Goal: Task Accomplishment & Management: Use online tool/utility

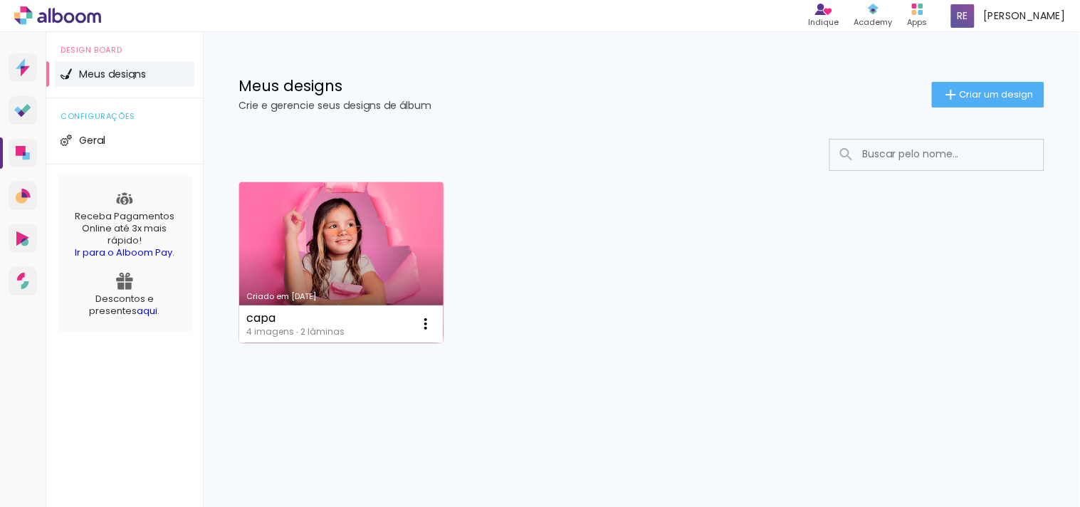
click at [379, 252] on link "Criado em [DATE]" at bounding box center [341, 262] width 204 height 161
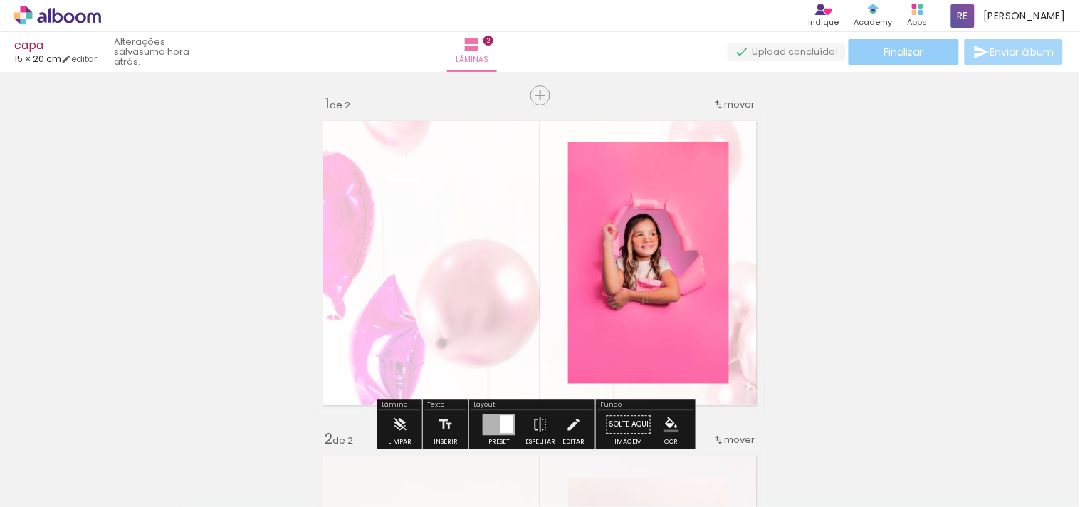
click at [893, 54] on span "Finalizar" at bounding box center [903, 52] width 39 height 10
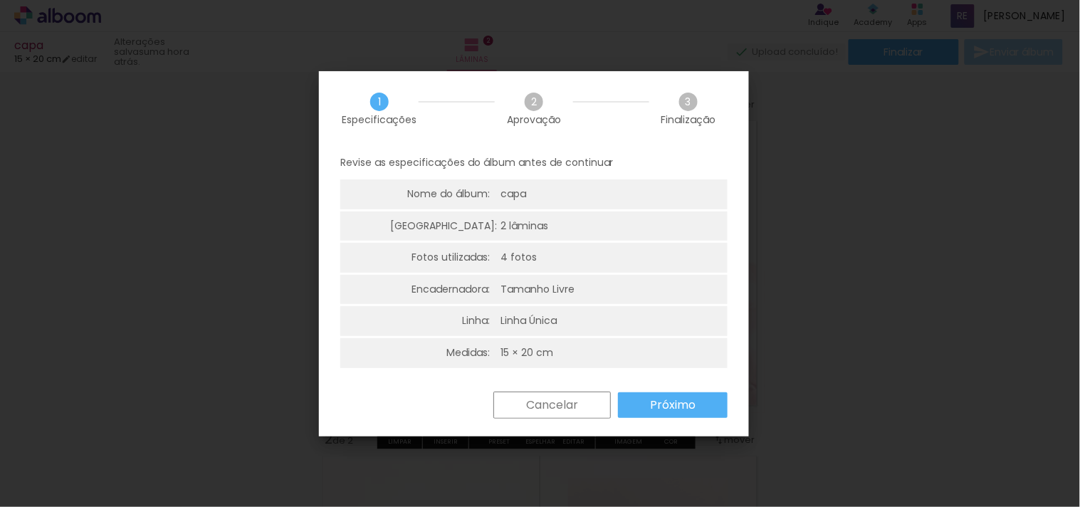
click at [702, 389] on div "Revise as especificações do álbum antes de continuar Nome do álbum: capa Lâmina…" at bounding box center [534, 269] width 430 height 246
click at [708, 409] on paper-button "Próximo" at bounding box center [673, 405] width 110 height 26
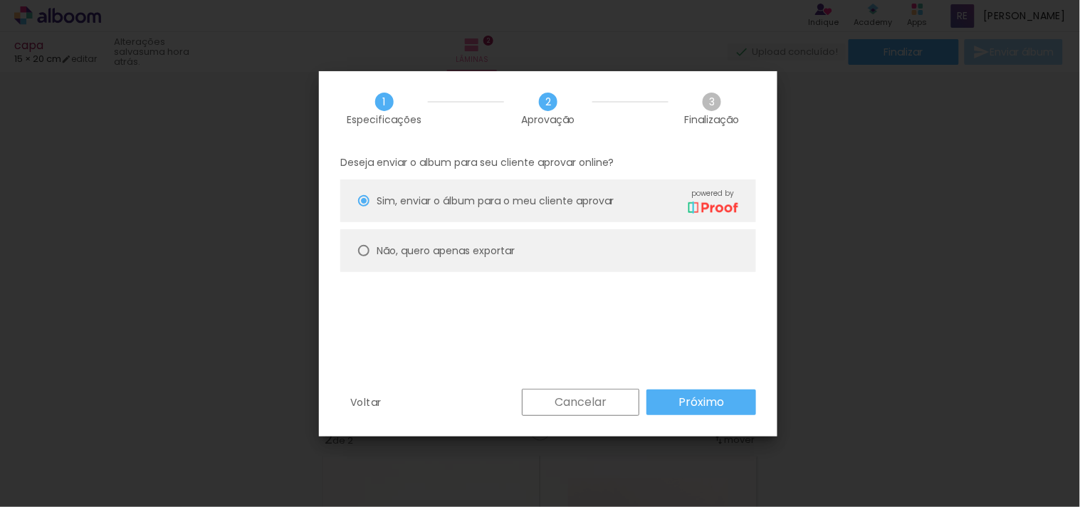
click at [471, 237] on paper-radio-button "Não, quero apenas exportar" at bounding box center [548, 250] width 416 height 43
type paper-radio-button "on"
click at [0, 0] on slot "Próximo" at bounding box center [0, 0] width 0 height 0
type input "Alta, 300 DPI"
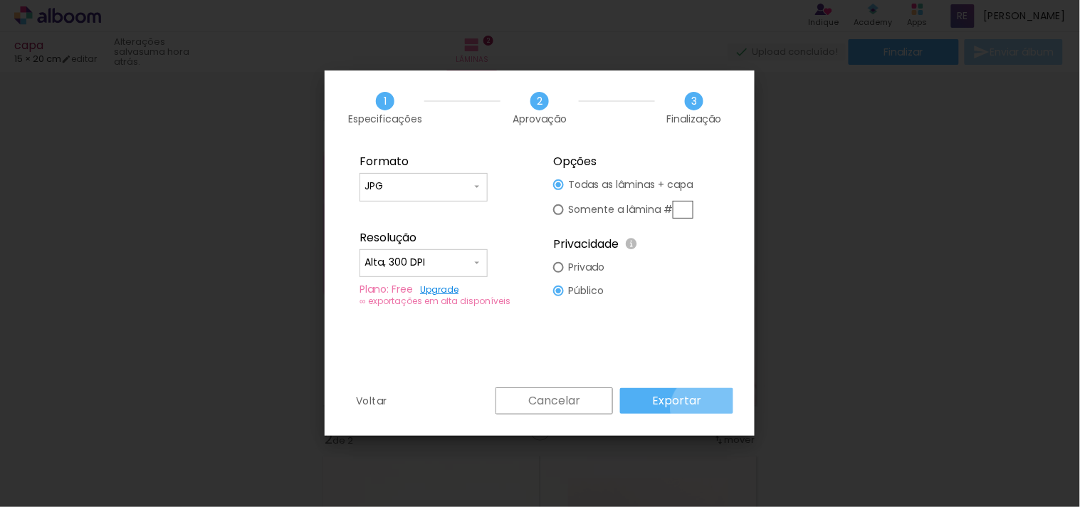
click at [708, 408] on paper-button "Exportar" at bounding box center [676, 401] width 113 height 26
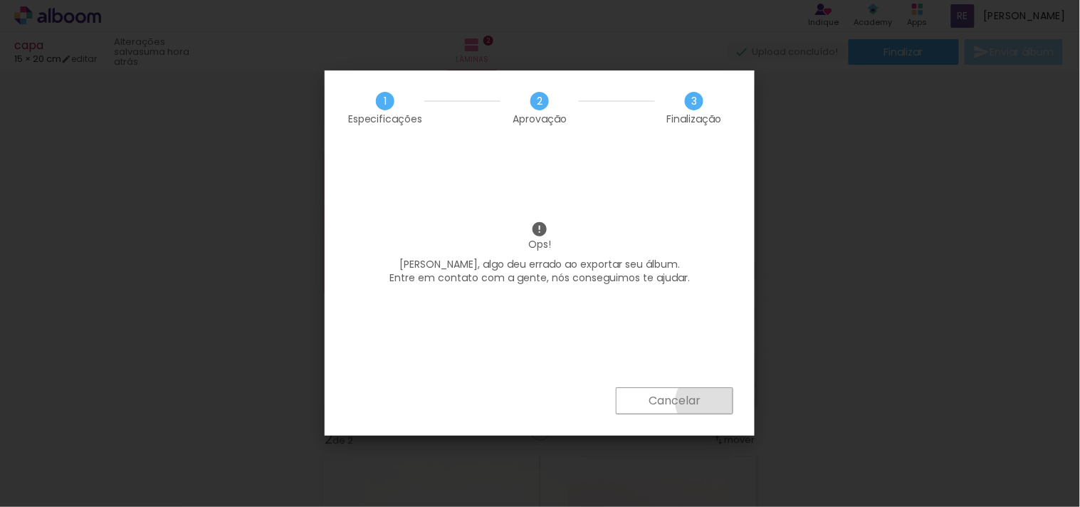
click at [705, 402] on paper-button "Cancelar" at bounding box center [674, 400] width 117 height 27
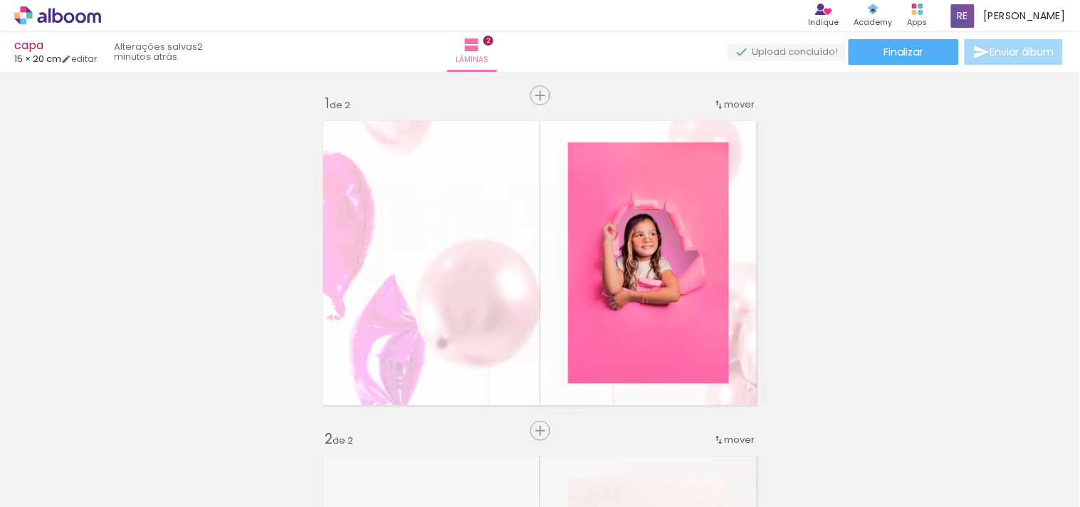
click at [93, 11] on icon at bounding box center [57, 15] width 87 height 19
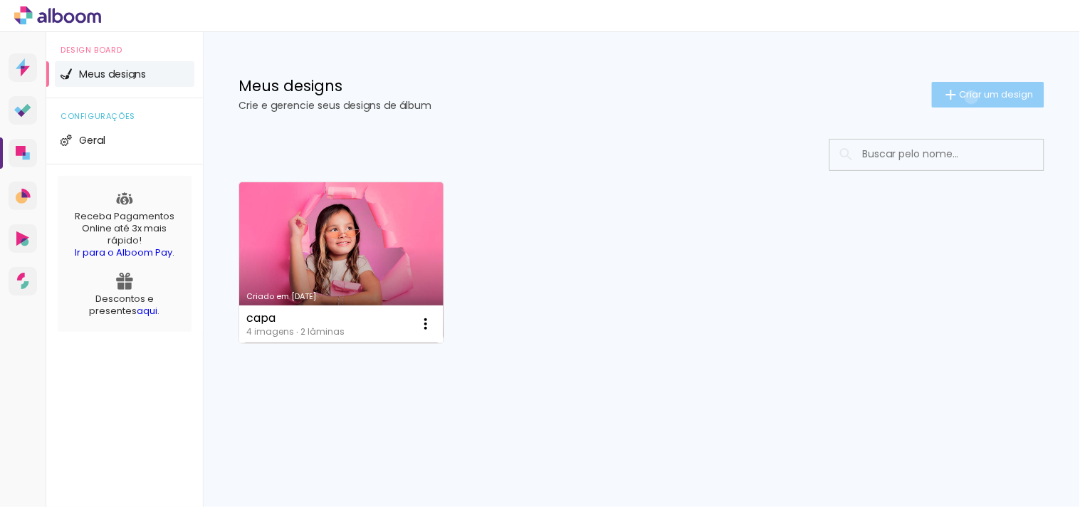
click at [970, 97] on span "Criar um design" at bounding box center [997, 94] width 74 height 9
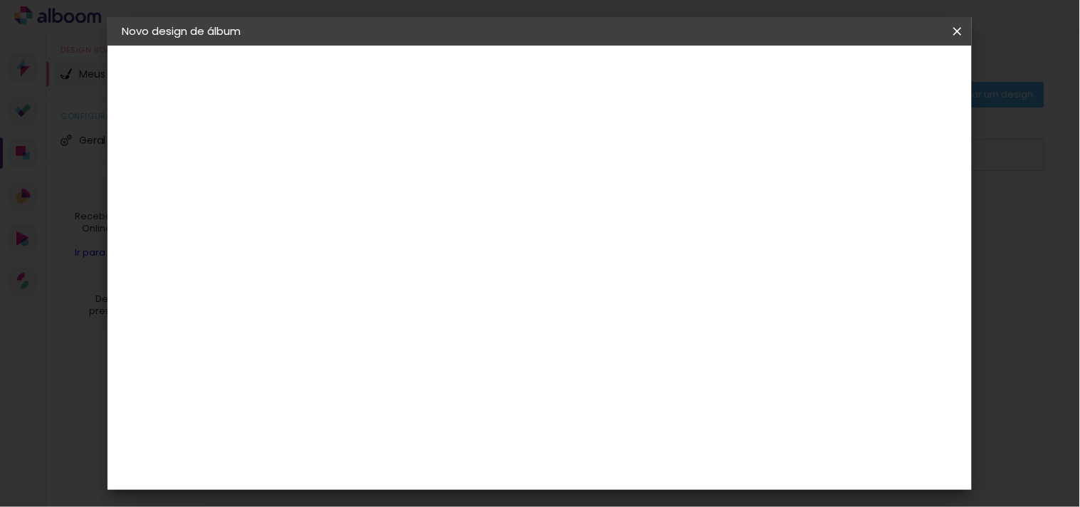
click at [355, 183] on input at bounding box center [355, 191] width 0 height 22
type input "2"
type paper-input "2"
click at [0, 0] on header "Informações Dê um título ao seu álbum. Avançar" at bounding box center [0, 0] width 0 height 0
click at [0, 0] on slot "Avançar" at bounding box center [0, 0] width 0 height 0
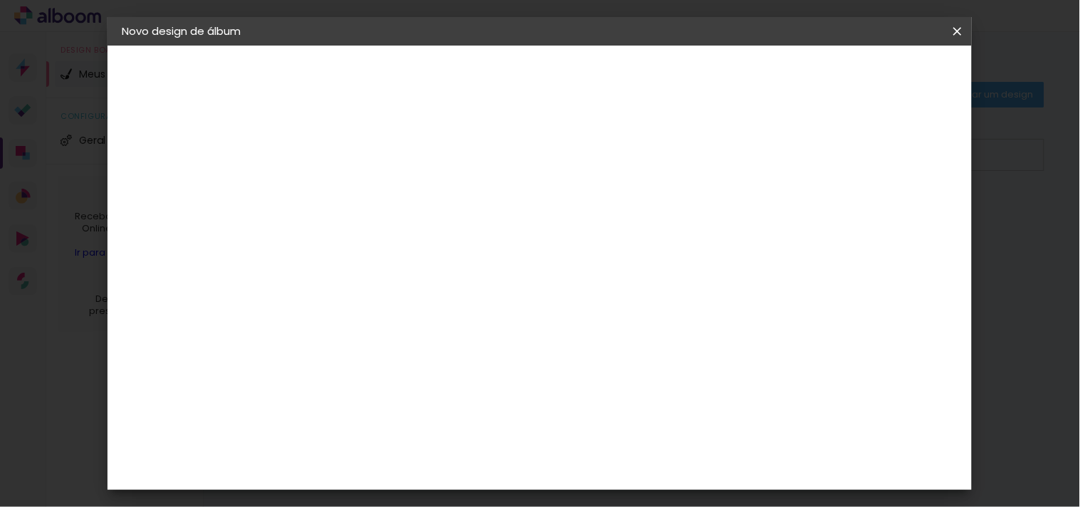
click at [621, 201] on paper-item "Tamanho Livre" at bounding box center [553, 216] width 137 height 31
click at [0, 0] on slot "Avançar" at bounding box center [0, 0] width 0 height 0
drag, startPoint x: 322, startPoint y: 251, endPoint x: 307, endPoint y: 253, distance: 15.9
click at [307, 253] on input "30" at bounding box center [309, 256] width 37 height 21
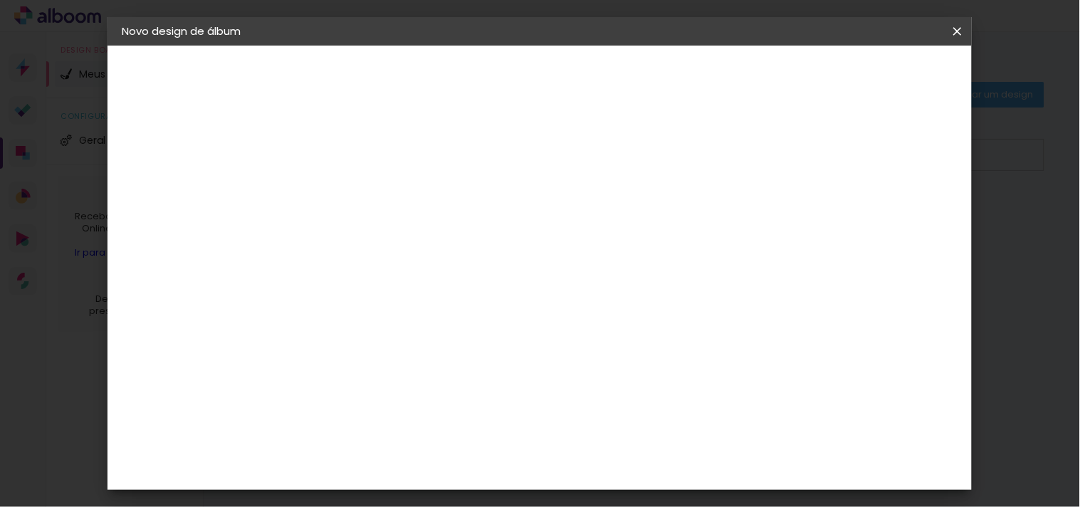
scroll to position [147, 0]
type input "20"
type paper-input "20"
drag, startPoint x: 629, startPoint y: 466, endPoint x: 585, endPoint y: 466, distance: 43.4
click at [585, 466] on div "cm" at bounding box center [626, 466] width 496 height 50
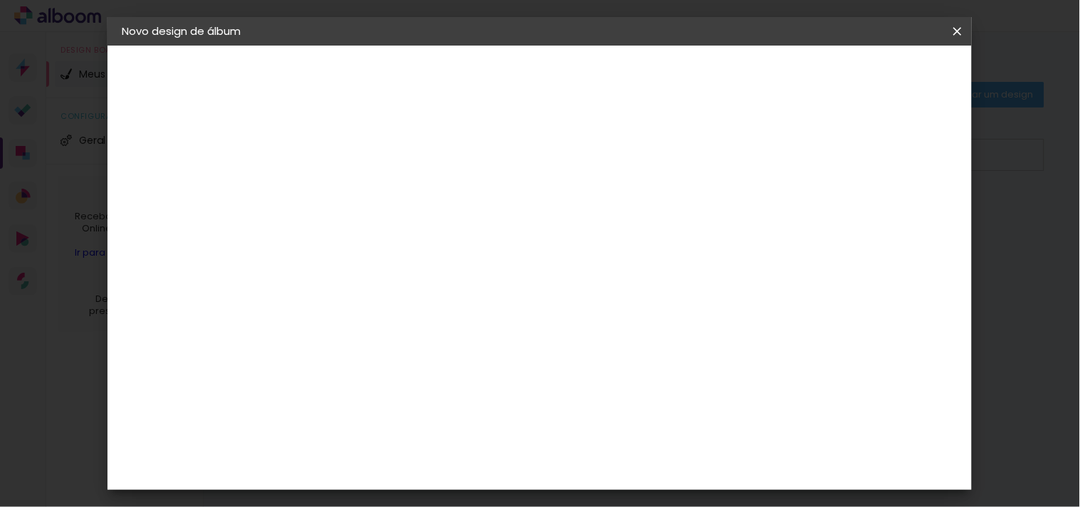
scroll to position [132, 0]
type input "30"
type paper-input "30"
click at [781, 76] on span "Iniciar design" at bounding box center [748, 75] width 65 height 10
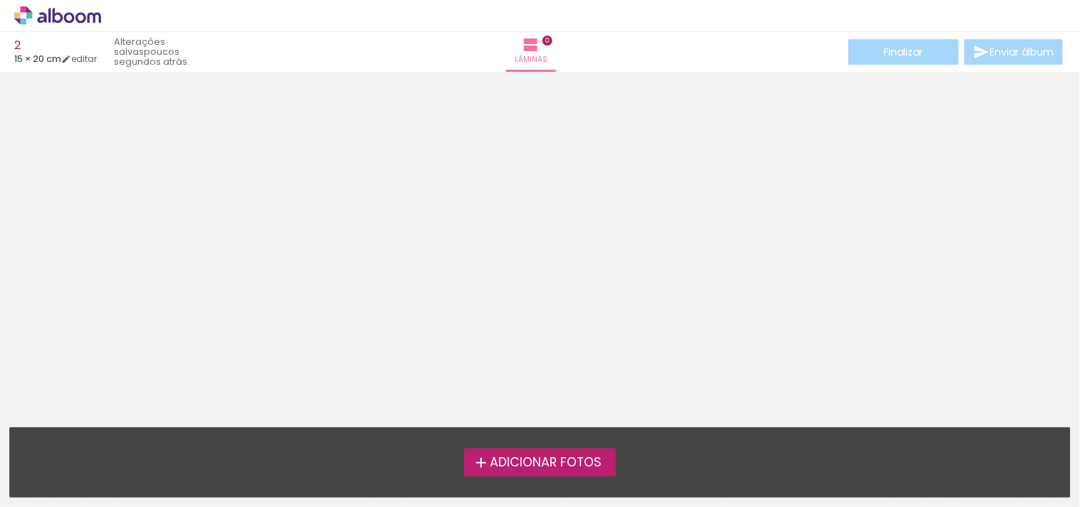
click at [587, 468] on span "Adicionar Fotos" at bounding box center [546, 462] width 112 height 13
click at [0, 0] on input "file" at bounding box center [0, 0] width 0 height 0
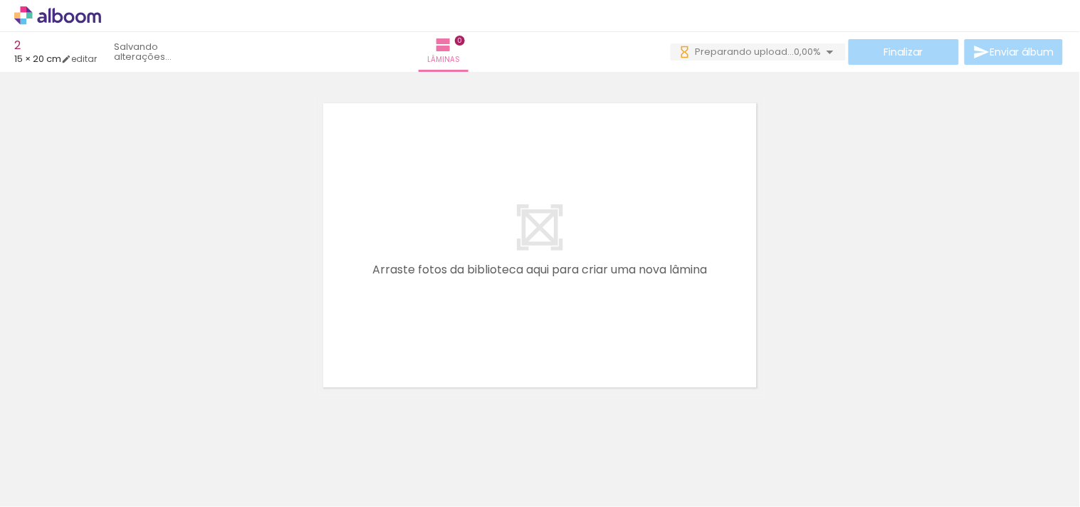
scroll to position [44, 0]
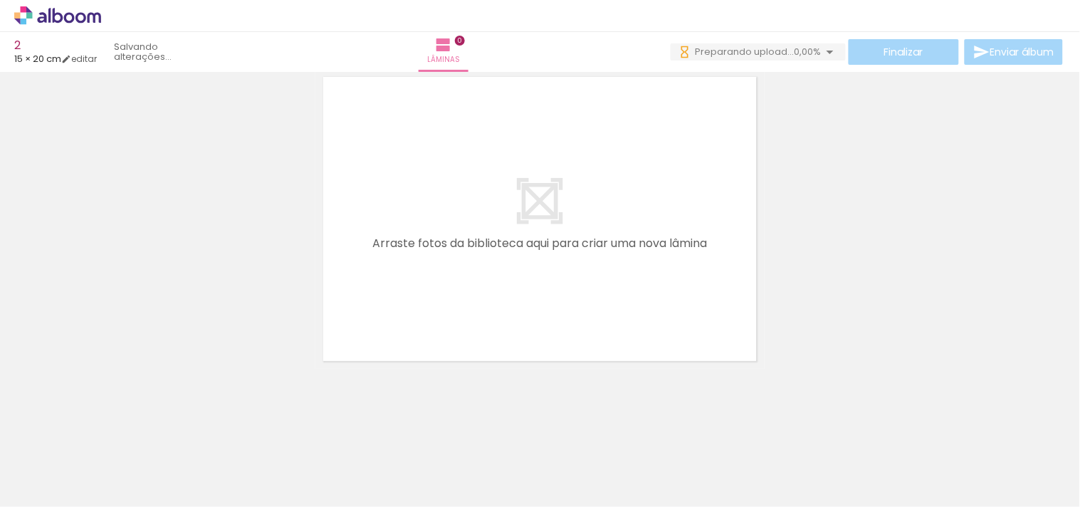
click at [55, 473] on div "Biblioteca 16 fotos Todas as fotos Não utilizadas Adicionar Fotos" at bounding box center [44, 462] width 88 height 70
click at [58, 486] on span "Adicionar Fotos" at bounding box center [50, 488] width 43 height 16
click at [0, 0] on input "file" at bounding box center [0, 0] width 0 height 0
click at [460, 44] on iron-icon at bounding box center [451, 44] width 17 height 17
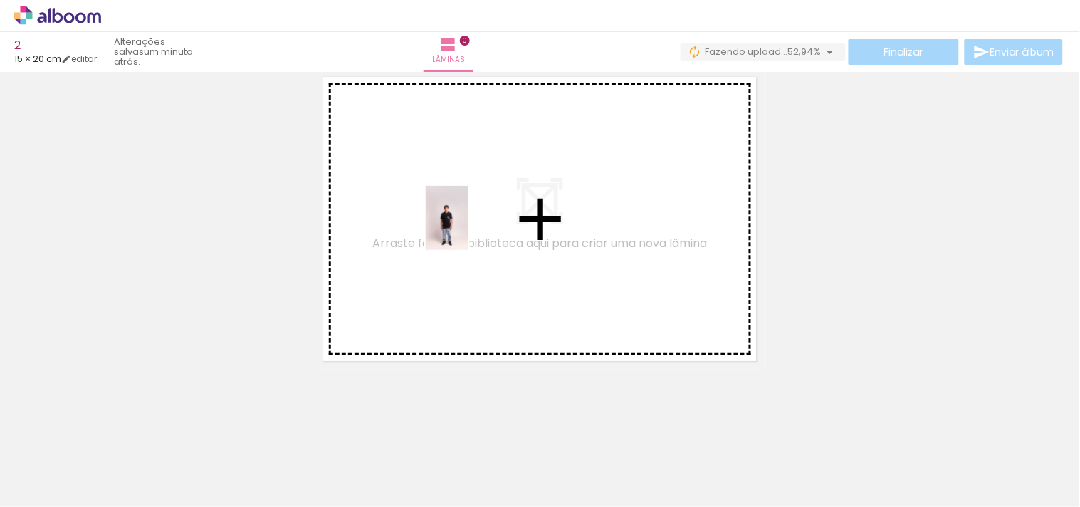
drag, startPoint x: 140, startPoint y: 454, endPoint x: 468, endPoint y: 229, distance: 398.3
click at [468, 229] on quentale-workspace at bounding box center [540, 253] width 1080 height 507
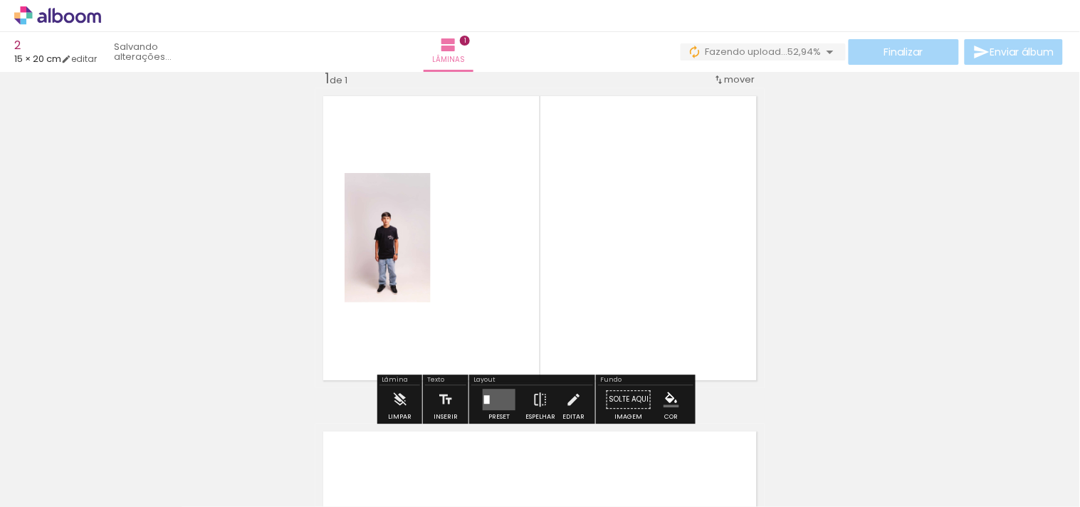
scroll to position [18, 0]
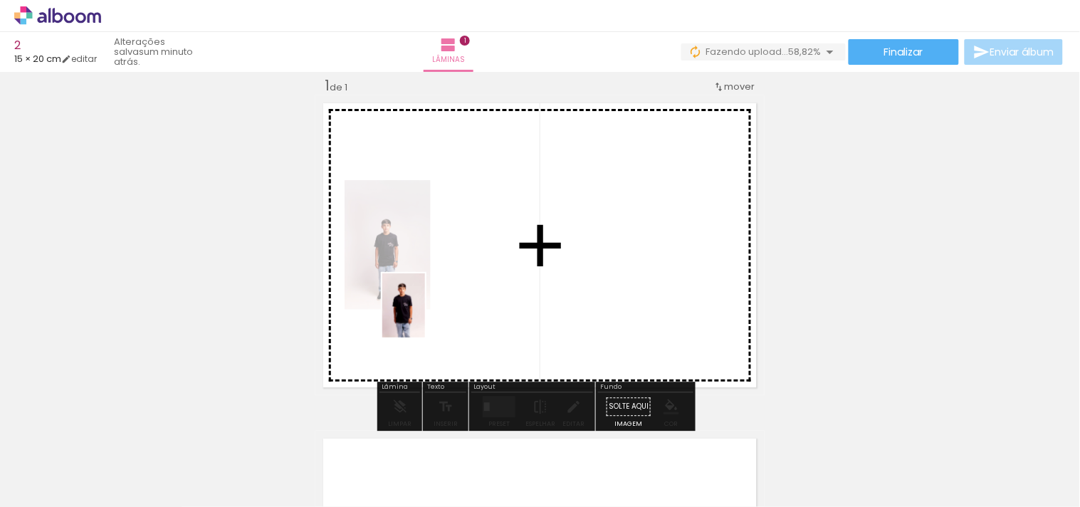
drag, startPoint x: 251, startPoint y: 466, endPoint x: 425, endPoint y: 316, distance: 230.2
click at [425, 316] on quentale-workspace at bounding box center [540, 253] width 1080 height 507
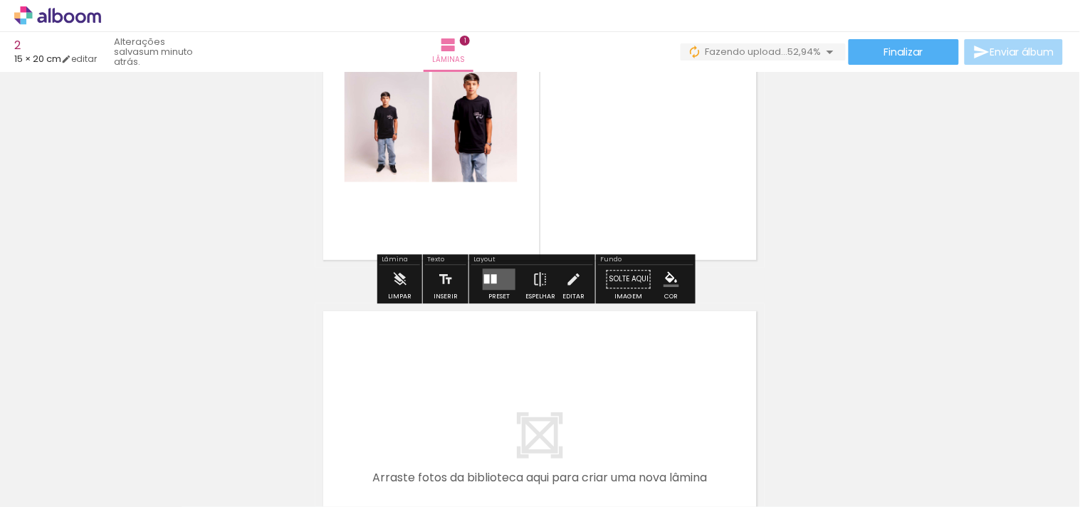
scroll to position [255, 0]
